Goal: Task Accomplishment & Management: Manage account settings

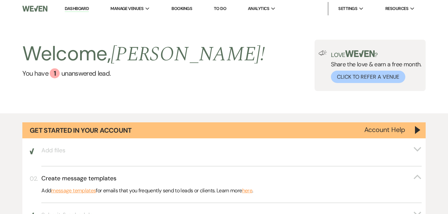
click at [180, 10] on link "Bookings" at bounding box center [182, 9] width 21 height 6
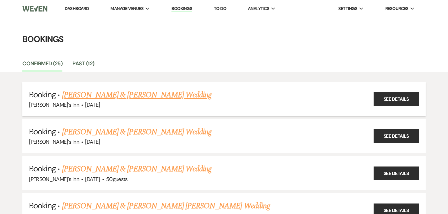
click at [99, 95] on link "[PERSON_NAME] & [PERSON_NAME] Wedding" at bounding box center [137, 95] width 150 height 12
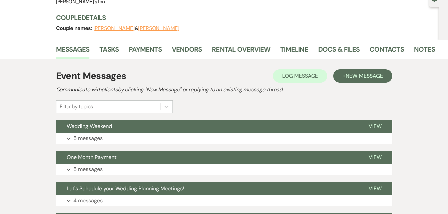
scroll to position [71, 0]
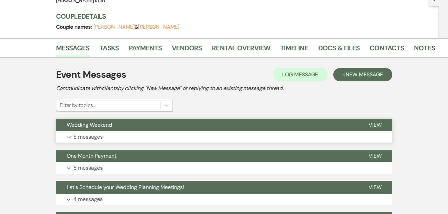
click at [90, 137] on p "5 messages" at bounding box center [87, 137] width 29 height 9
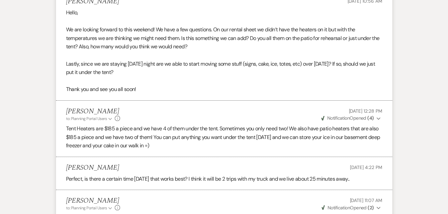
scroll to position [213, 0]
